Goal: Task Accomplishment & Management: Manage account settings

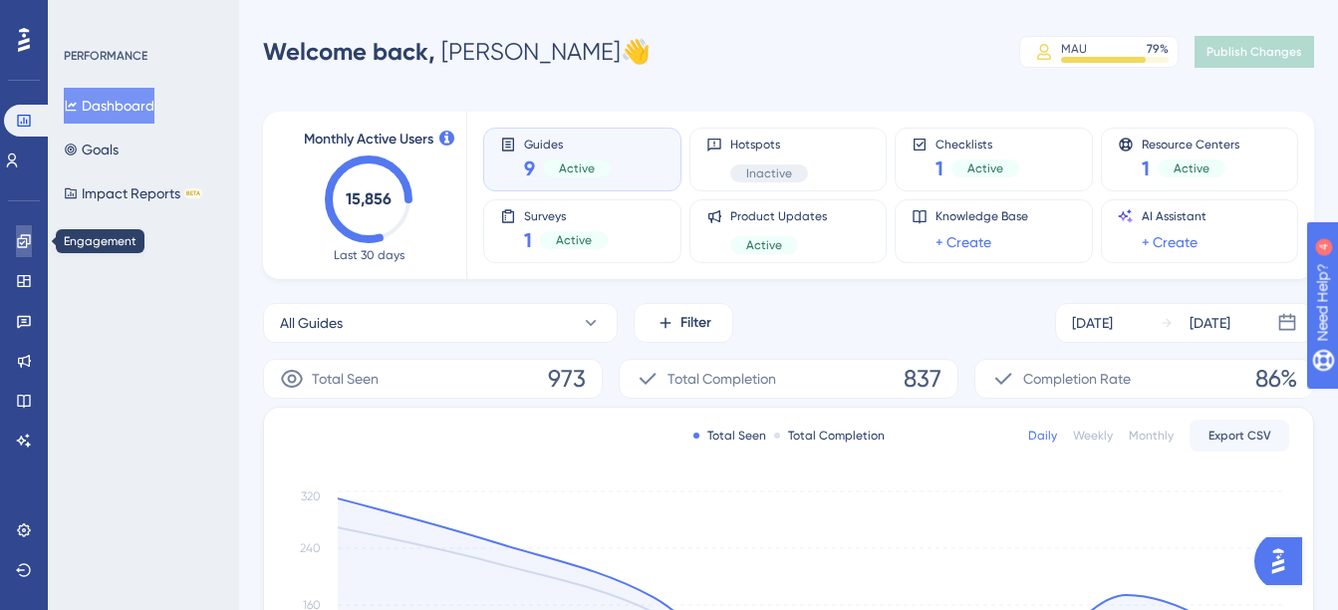
click at [30, 230] on link at bounding box center [24, 241] width 16 height 32
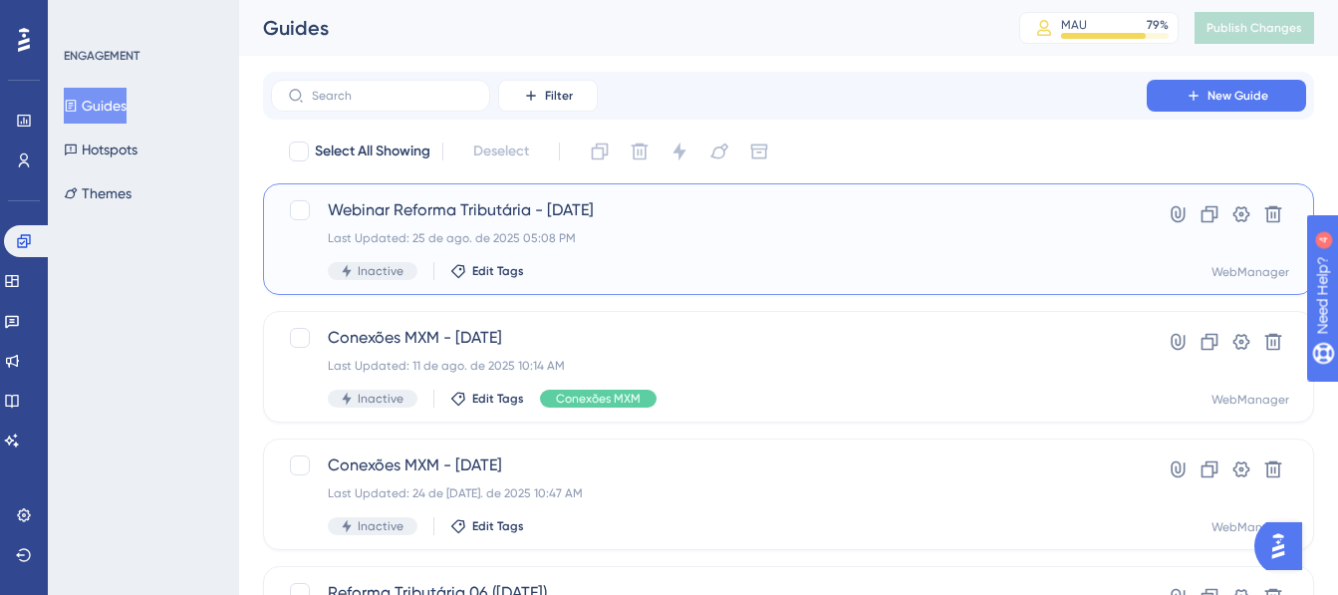
click at [708, 221] on span "Webinar Reforma Tributária - [DATE]" at bounding box center [709, 210] width 762 height 24
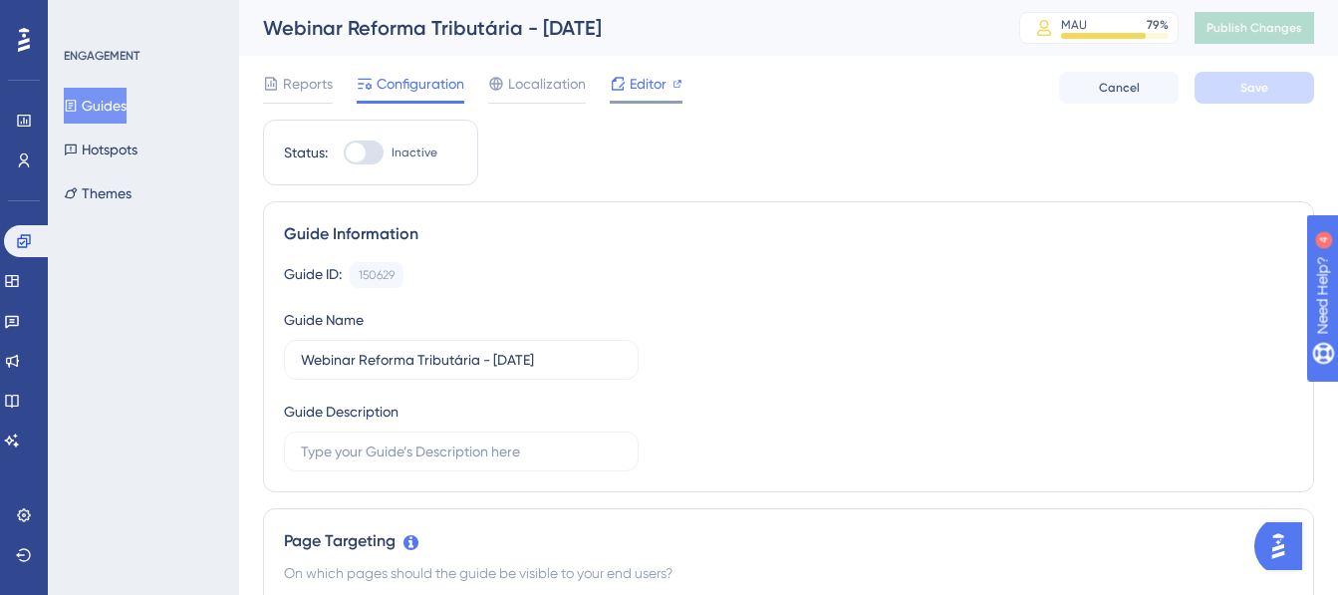
click at [653, 84] on span "Editor" at bounding box center [647, 84] width 37 height 24
click at [1288, 29] on span "Publish Changes" at bounding box center [1254, 28] width 96 height 16
click at [362, 150] on div at bounding box center [356, 152] width 20 height 20
click at [344, 152] on input "Inactive" at bounding box center [343, 152] width 1 height 1
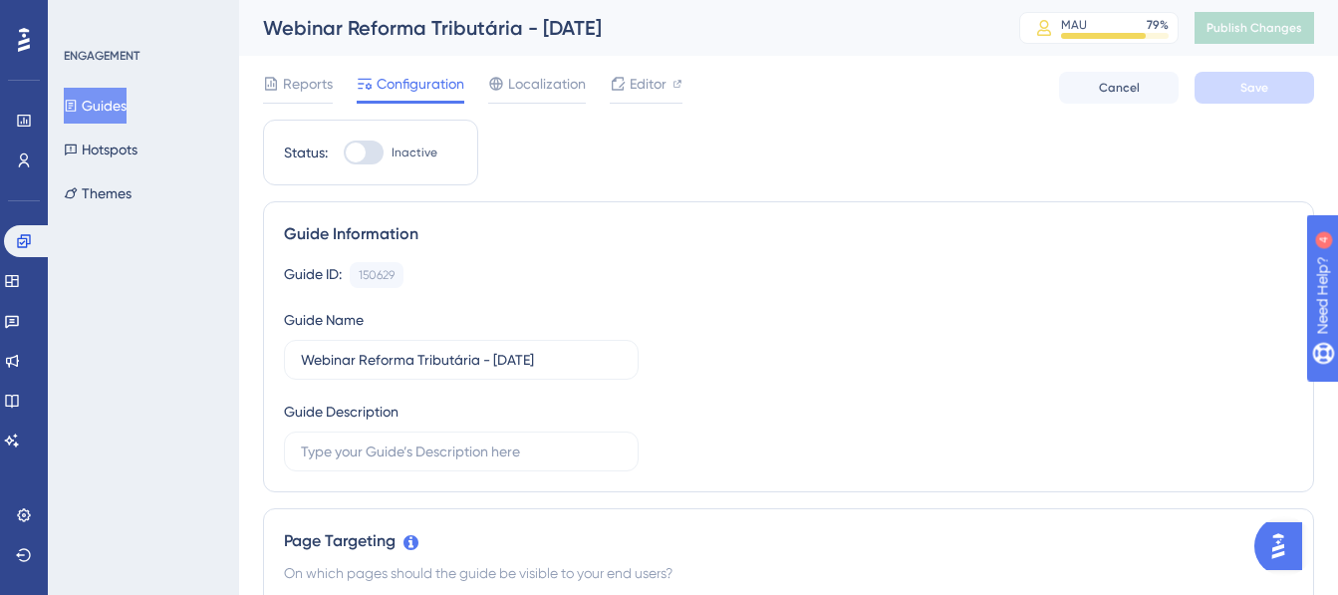
checkbox input "true"
click at [1217, 104] on div "Reports Configuration Localization Editor Cancel Save" at bounding box center [788, 88] width 1051 height 64
click at [1227, 86] on button "Save" at bounding box center [1254, 88] width 120 height 32
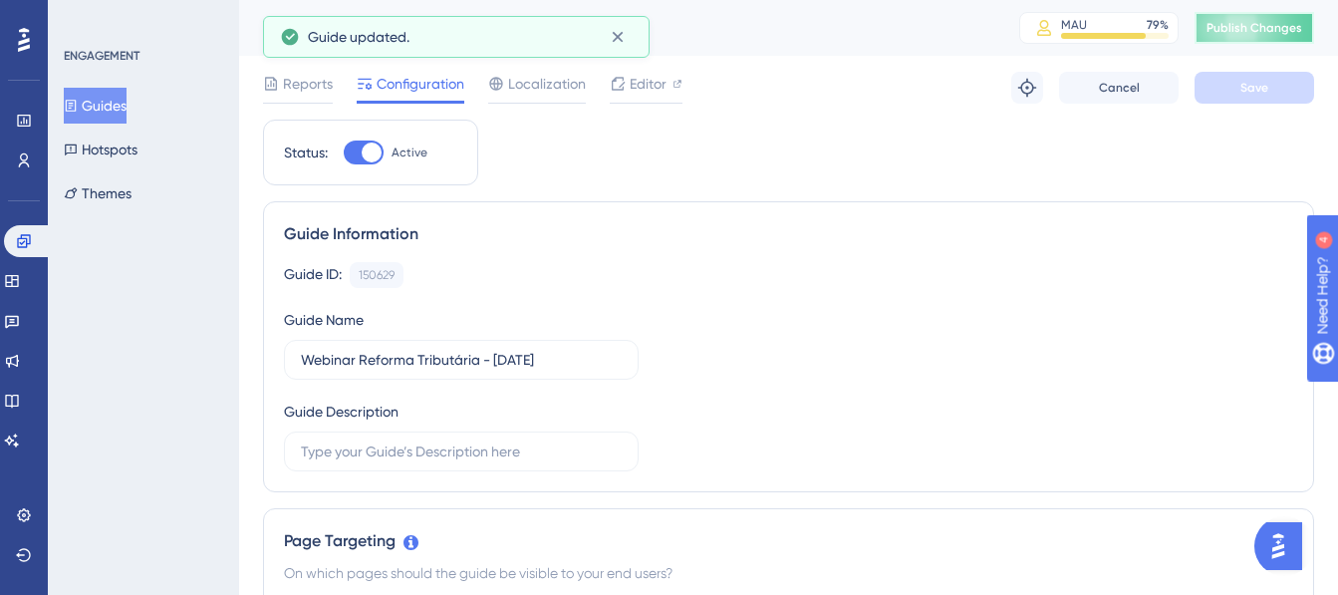
click at [1269, 27] on span "Publish Changes" at bounding box center [1254, 28] width 96 height 16
